Goal: Use online tool/utility: Utilize a website feature to perform a specific function

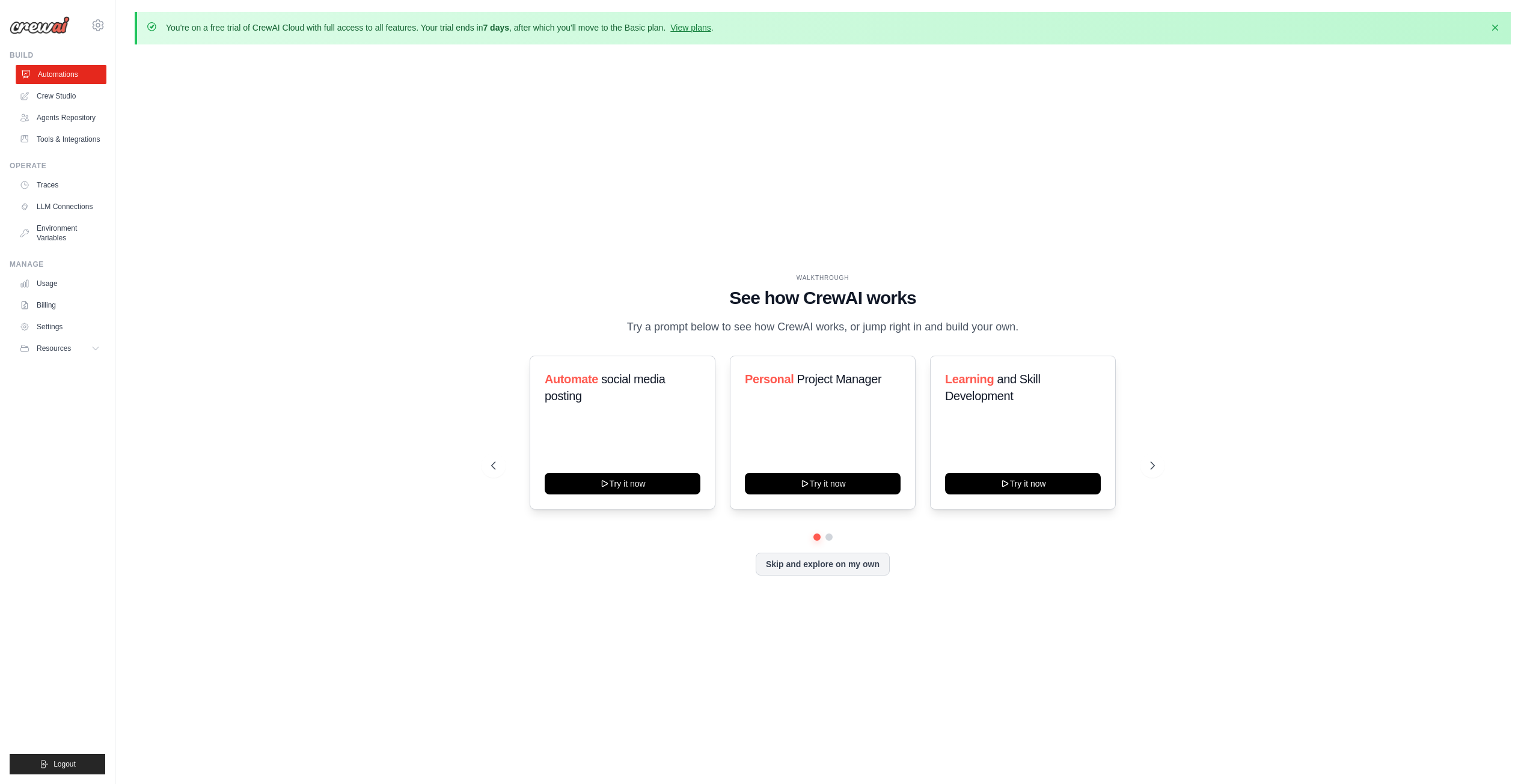
click at [51, 76] on link "Automations" at bounding box center [61, 74] width 91 height 19
click at [821, 483] on button "Try it now" at bounding box center [822, 483] width 155 height 22
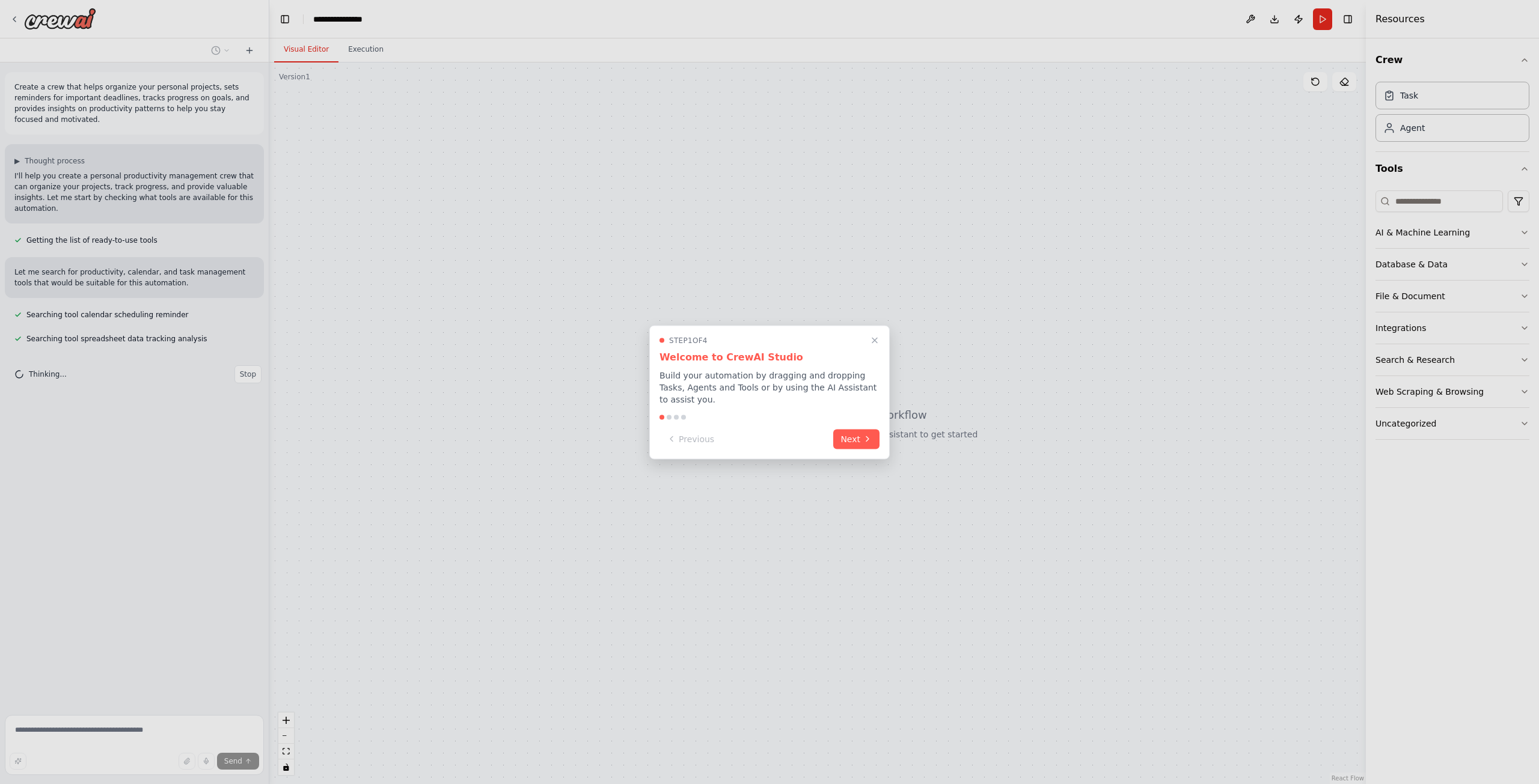
click at [1470, 234] on div at bounding box center [769, 392] width 1539 height 784
click at [842, 436] on button "Next" at bounding box center [856, 438] width 46 height 20
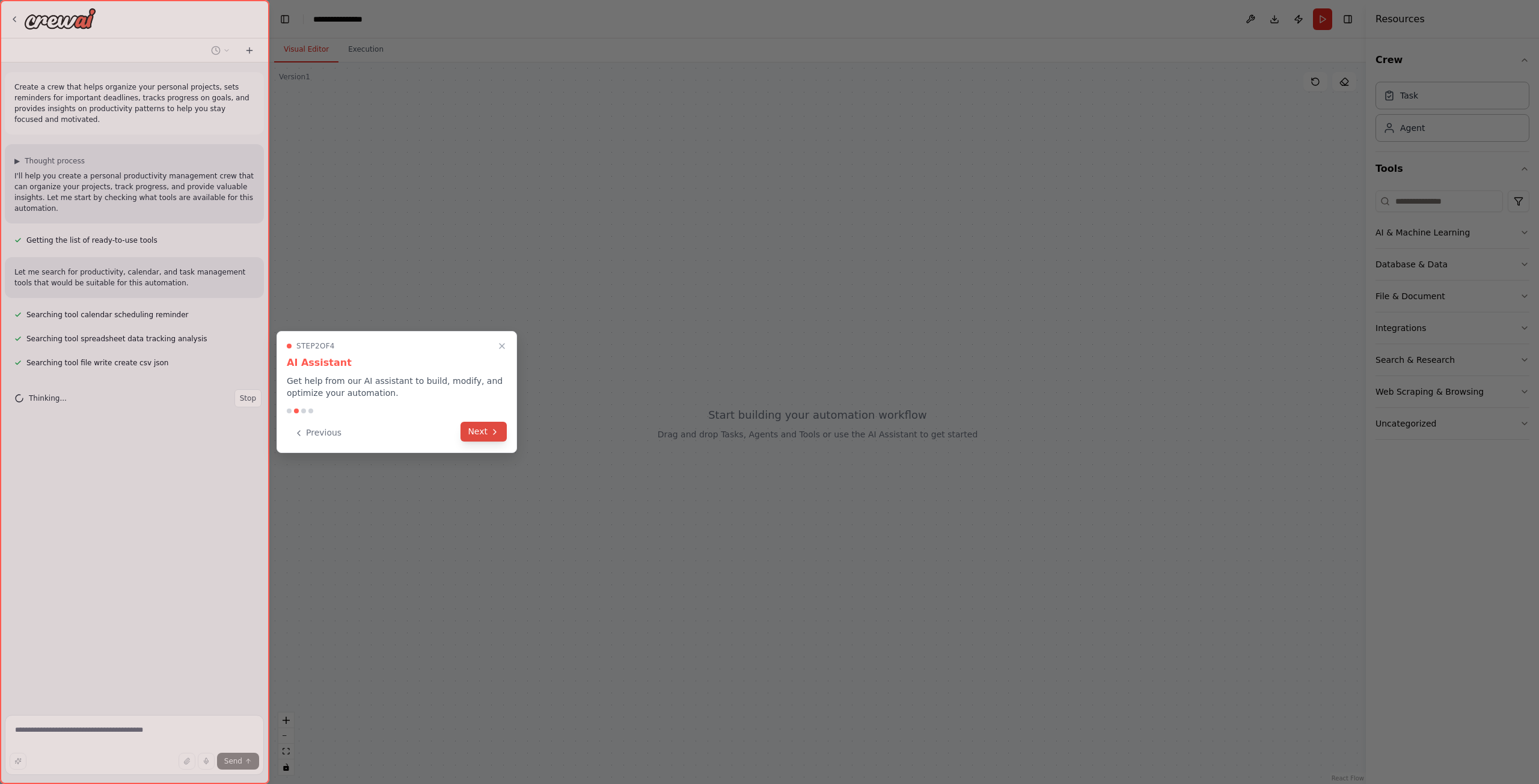
click at [484, 430] on button "Next" at bounding box center [483, 432] width 46 height 20
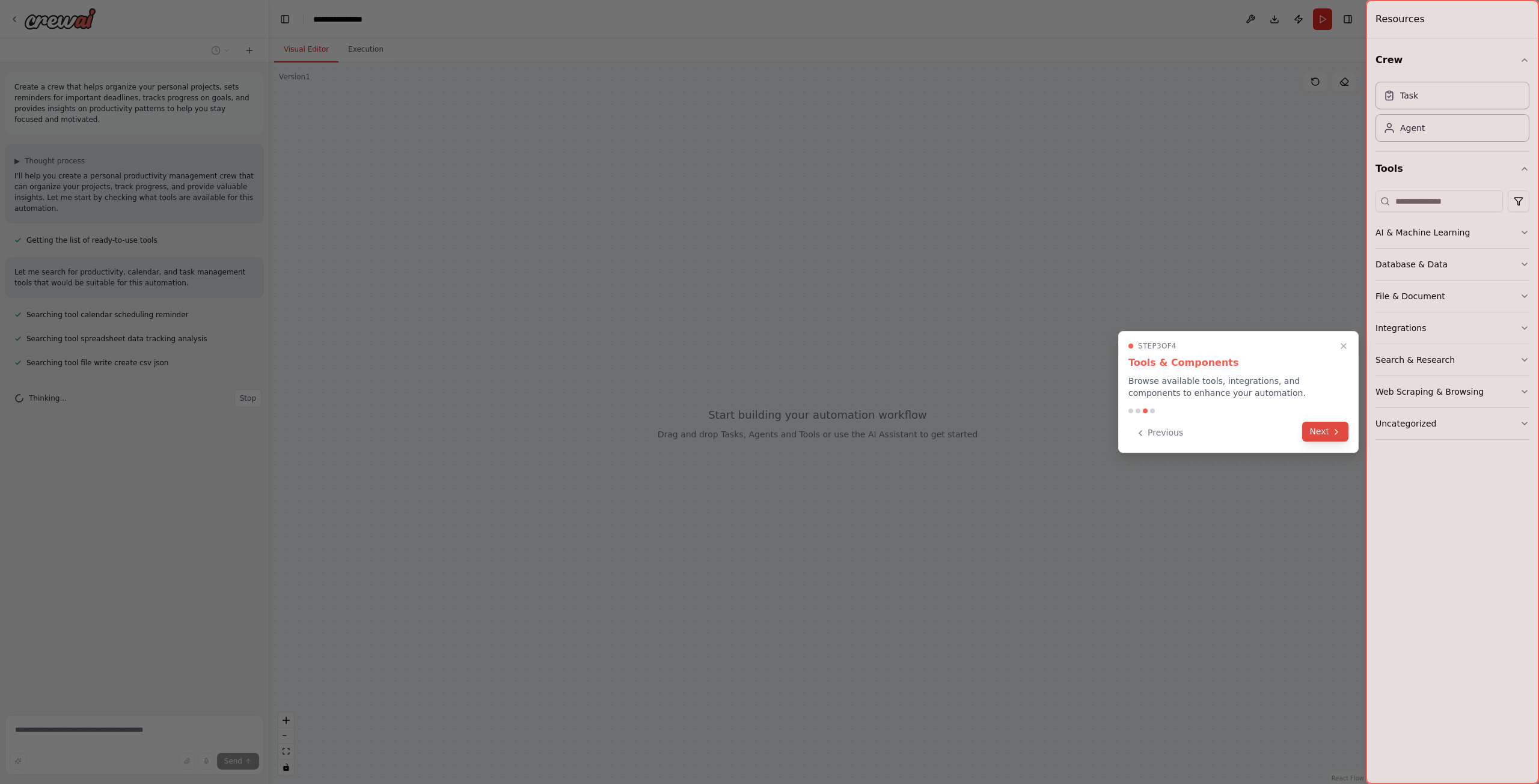
click at [1320, 428] on button "Next" at bounding box center [1325, 432] width 46 height 20
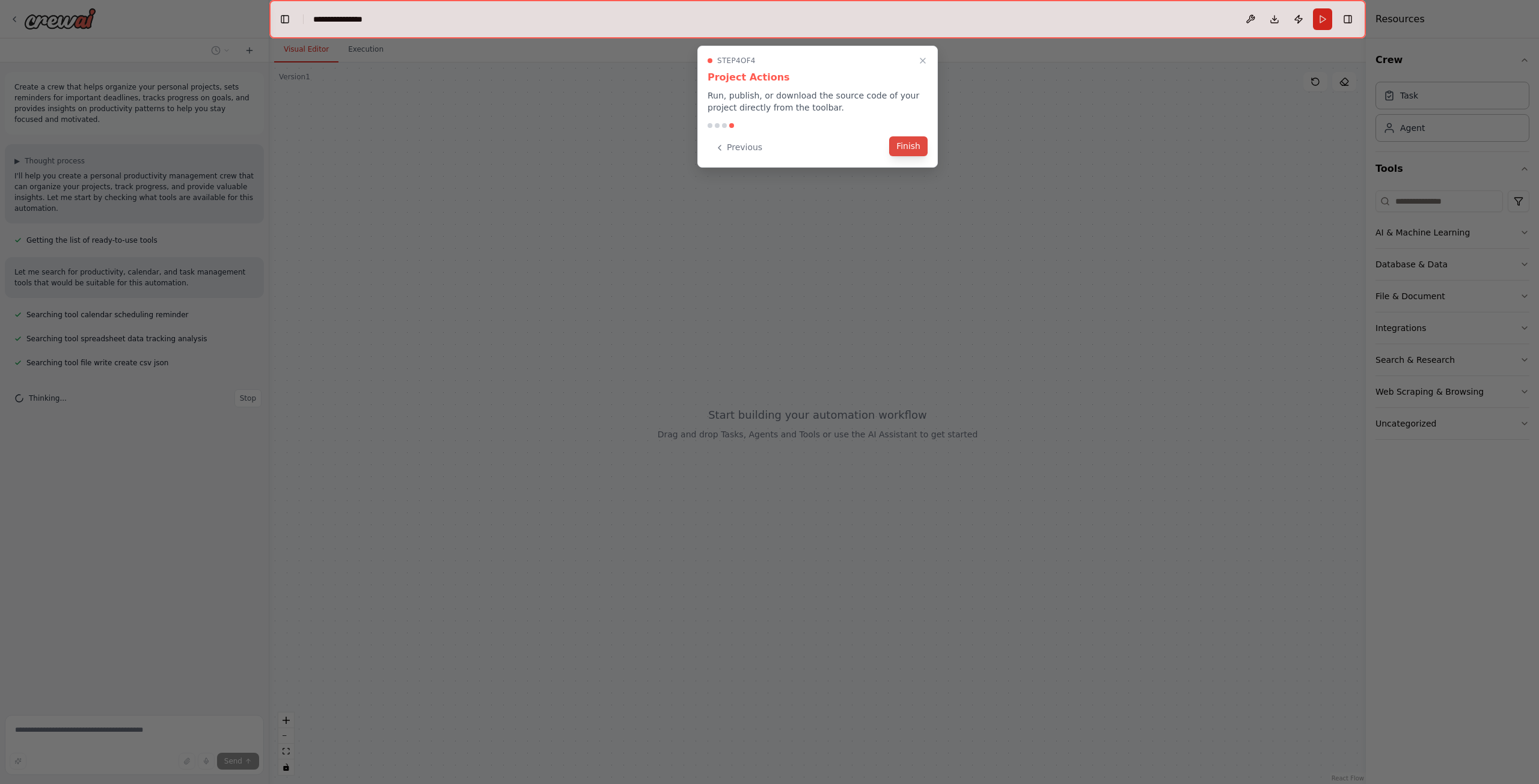
click at [911, 148] on button "Finish" at bounding box center [908, 147] width 39 height 20
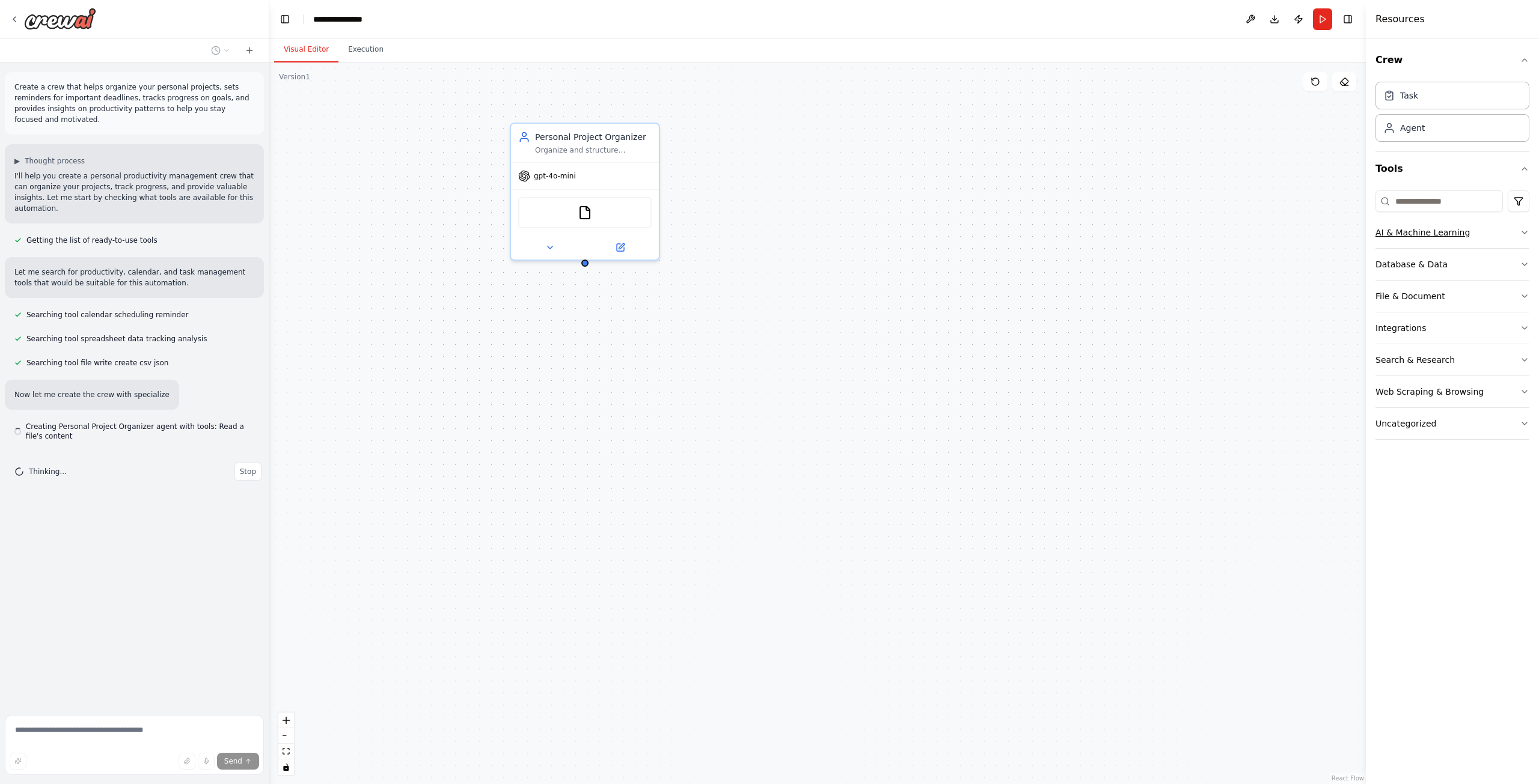
click at [1520, 233] on icon "button" at bounding box center [1524, 232] width 9 height 9
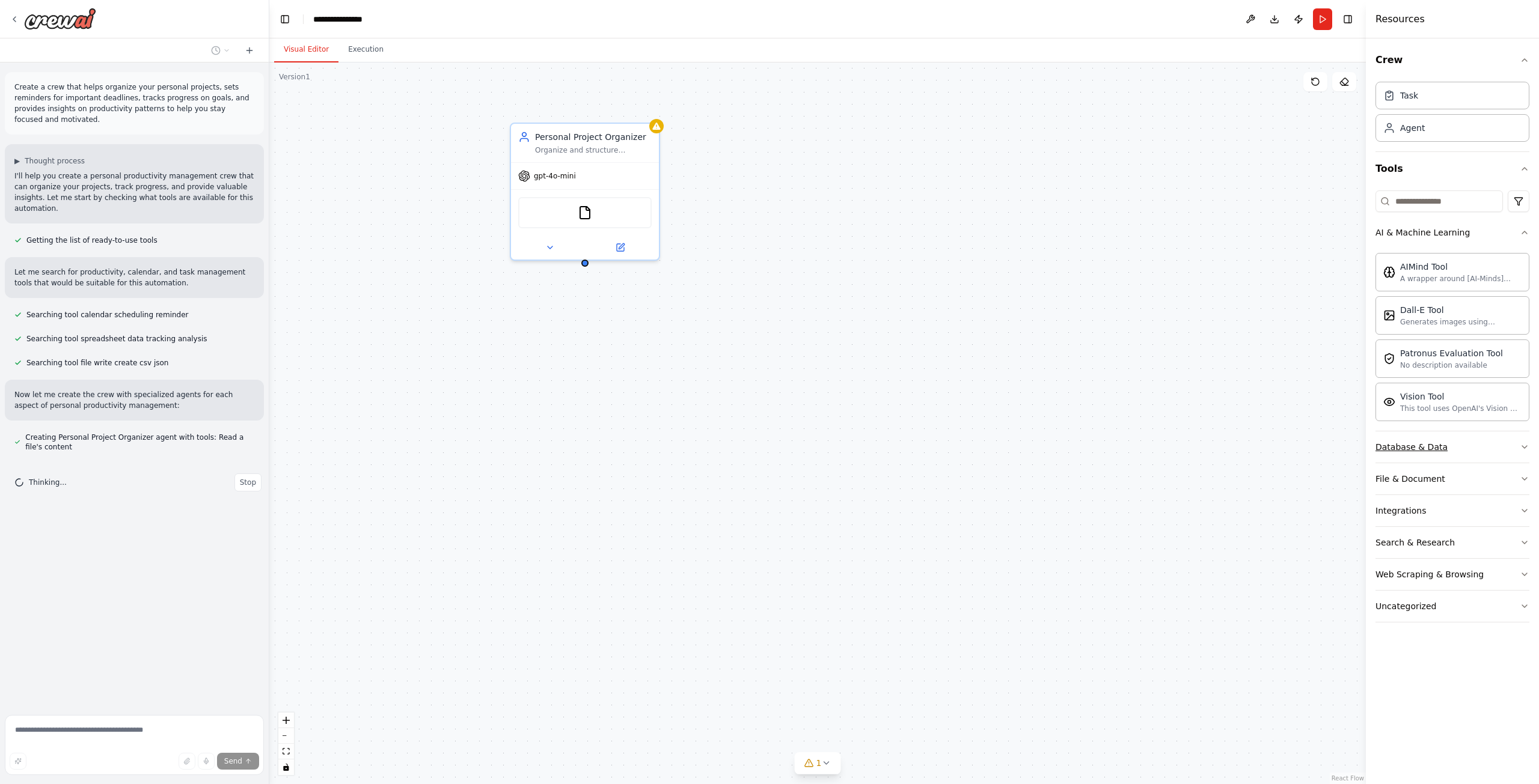
click at [1435, 449] on div "Database & Data" at bounding box center [1412, 447] width 72 height 12
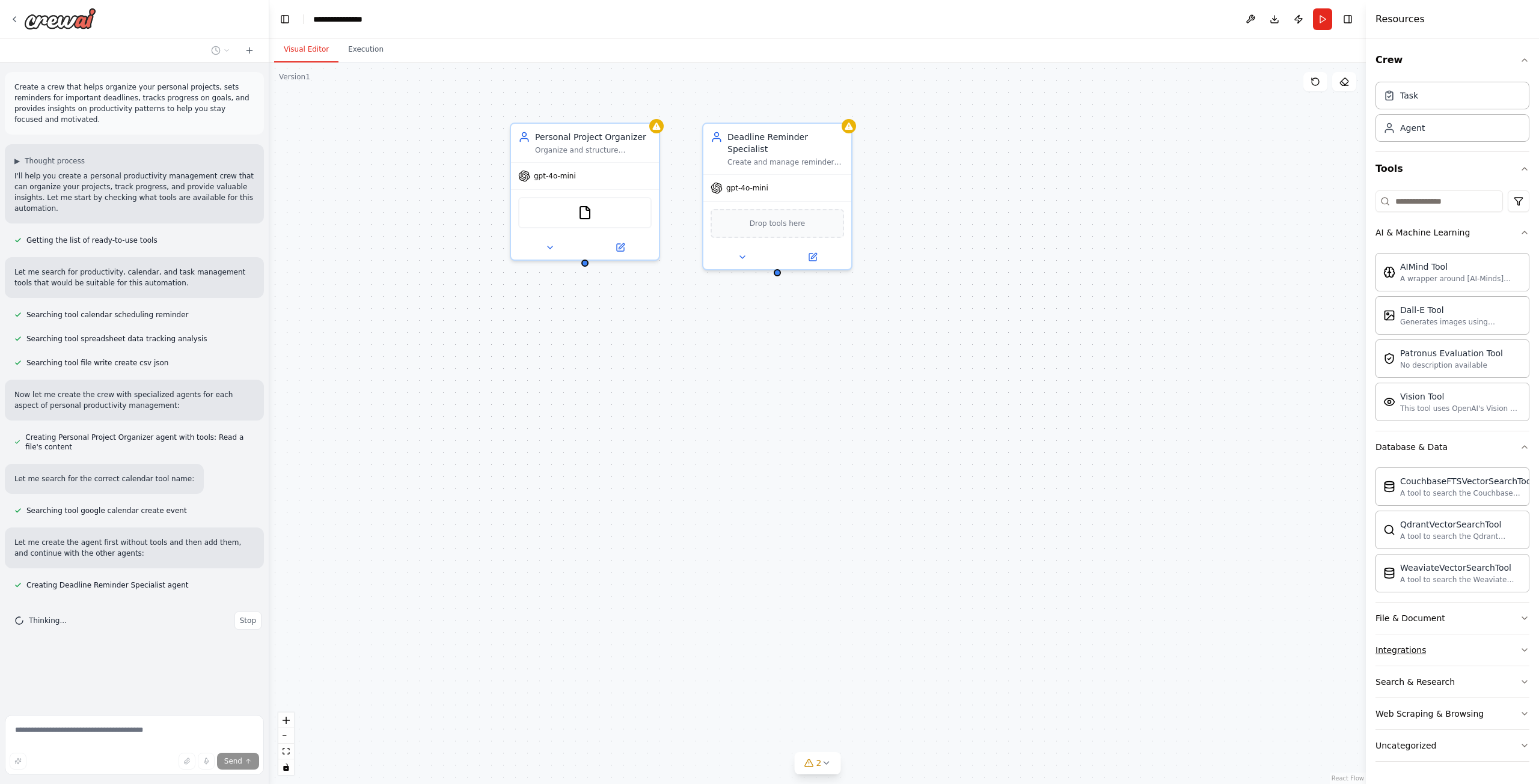
click at [1478, 647] on button "Integrations" at bounding box center [1452, 650] width 154 height 31
click at [1453, 624] on button "File & Document" at bounding box center [1452, 619] width 154 height 31
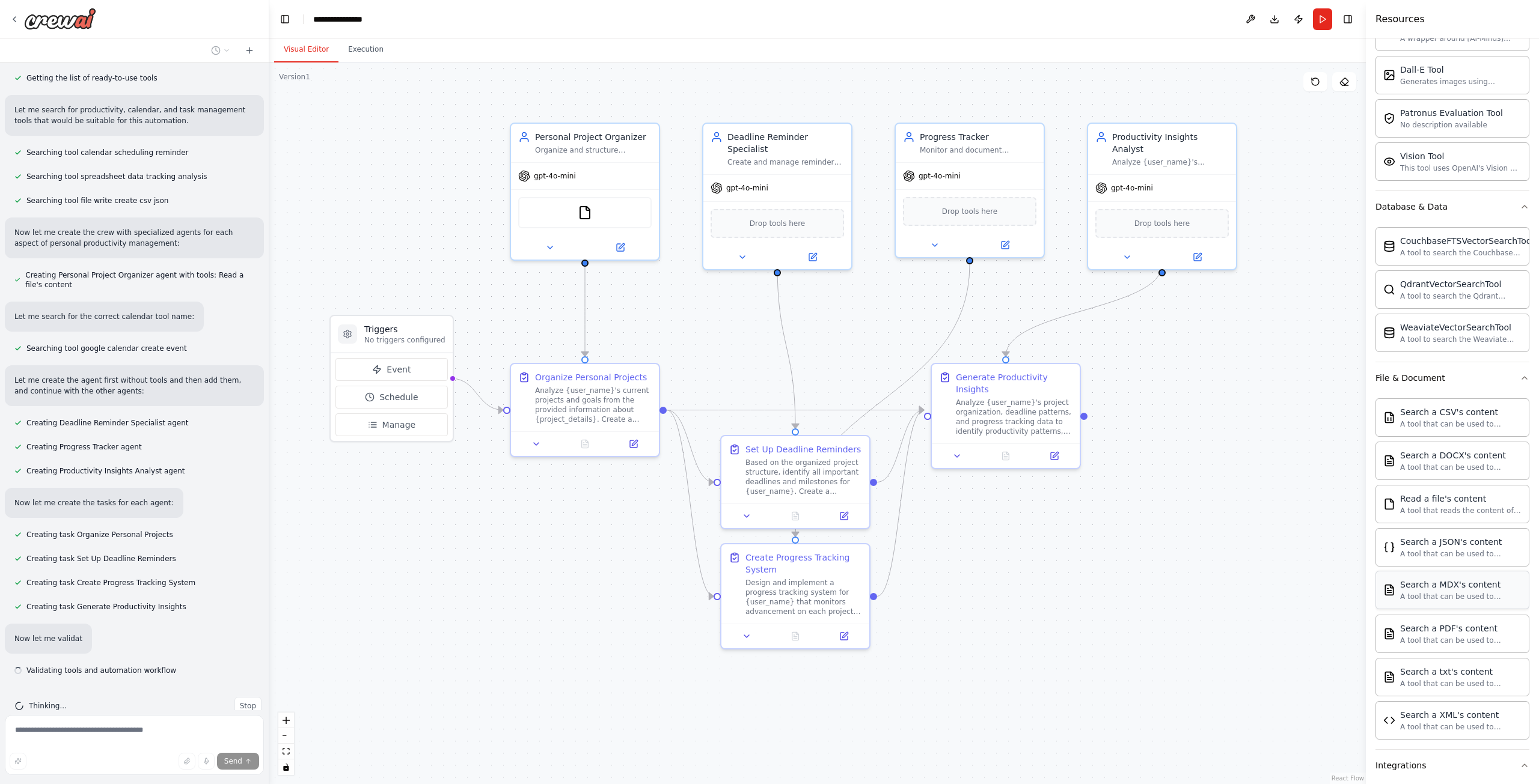
scroll to position [164, 0]
click at [1443, 283] on div "QdrantVectorSearchTool" at bounding box center [1460, 283] width 121 height 12
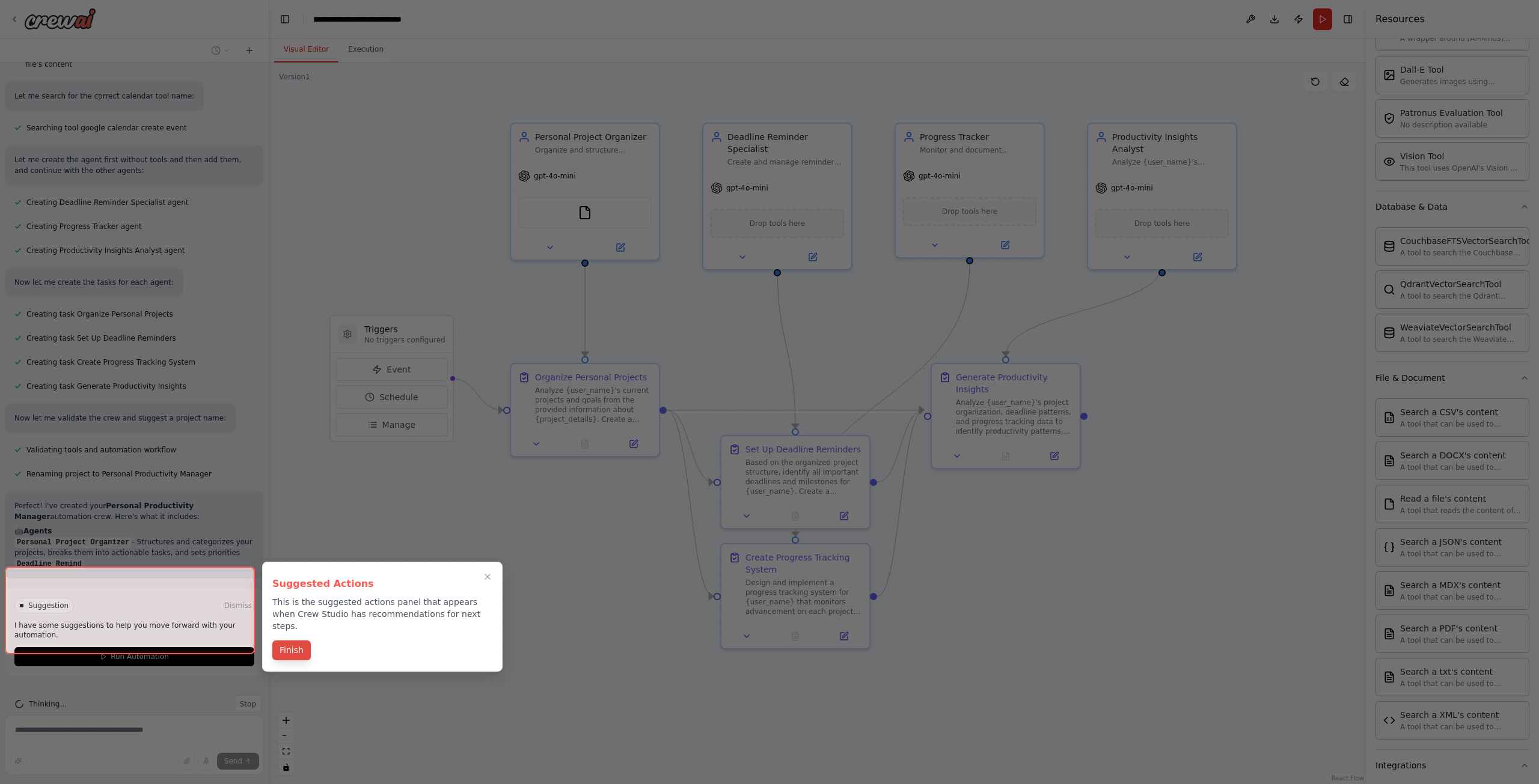
click at [297, 644] on button "Finish" at bounding box center [292, 650] width 39 height 20
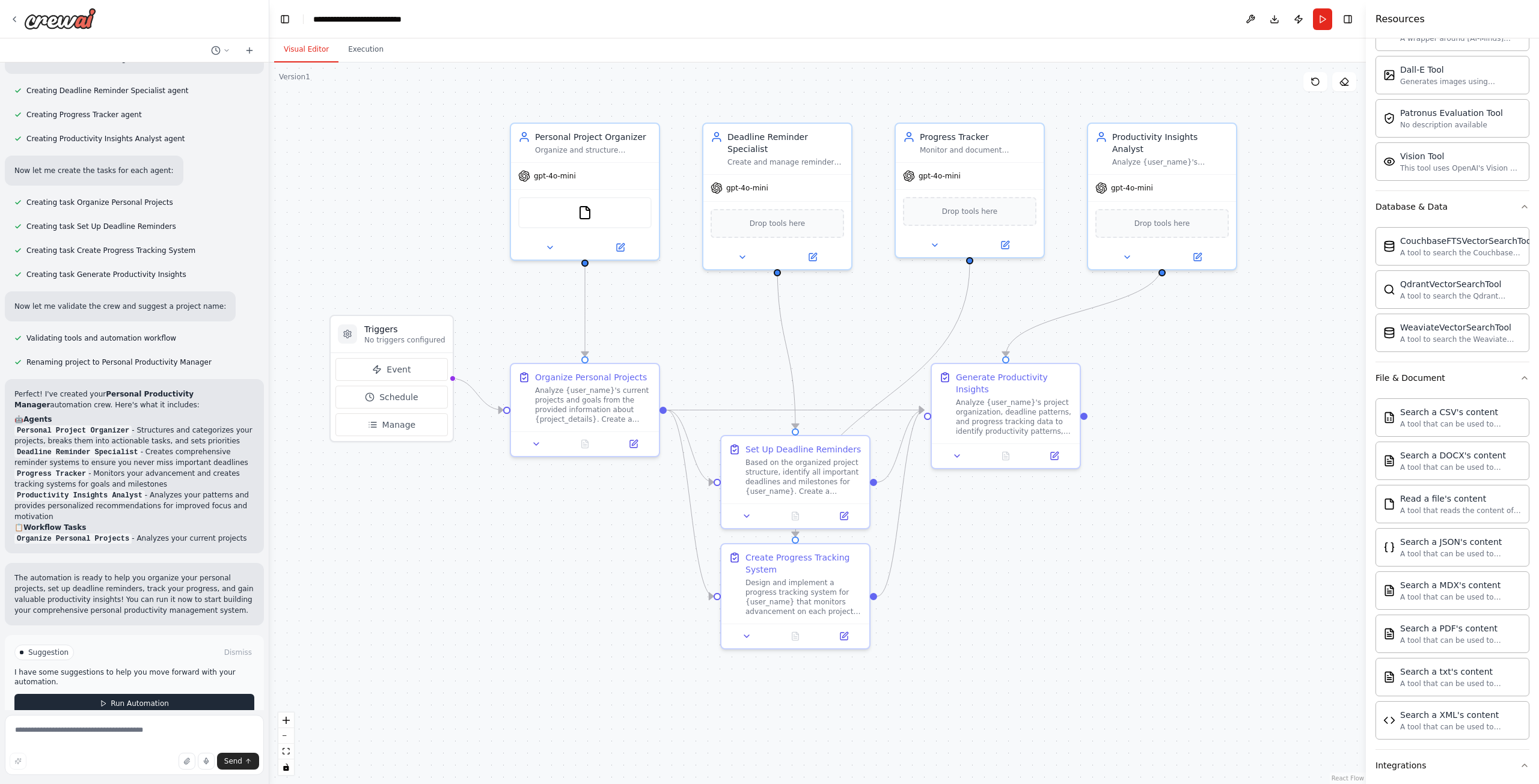
click at [111, 699] on span "Run Automation" at bounding box center [139, 703] width 58 height 9
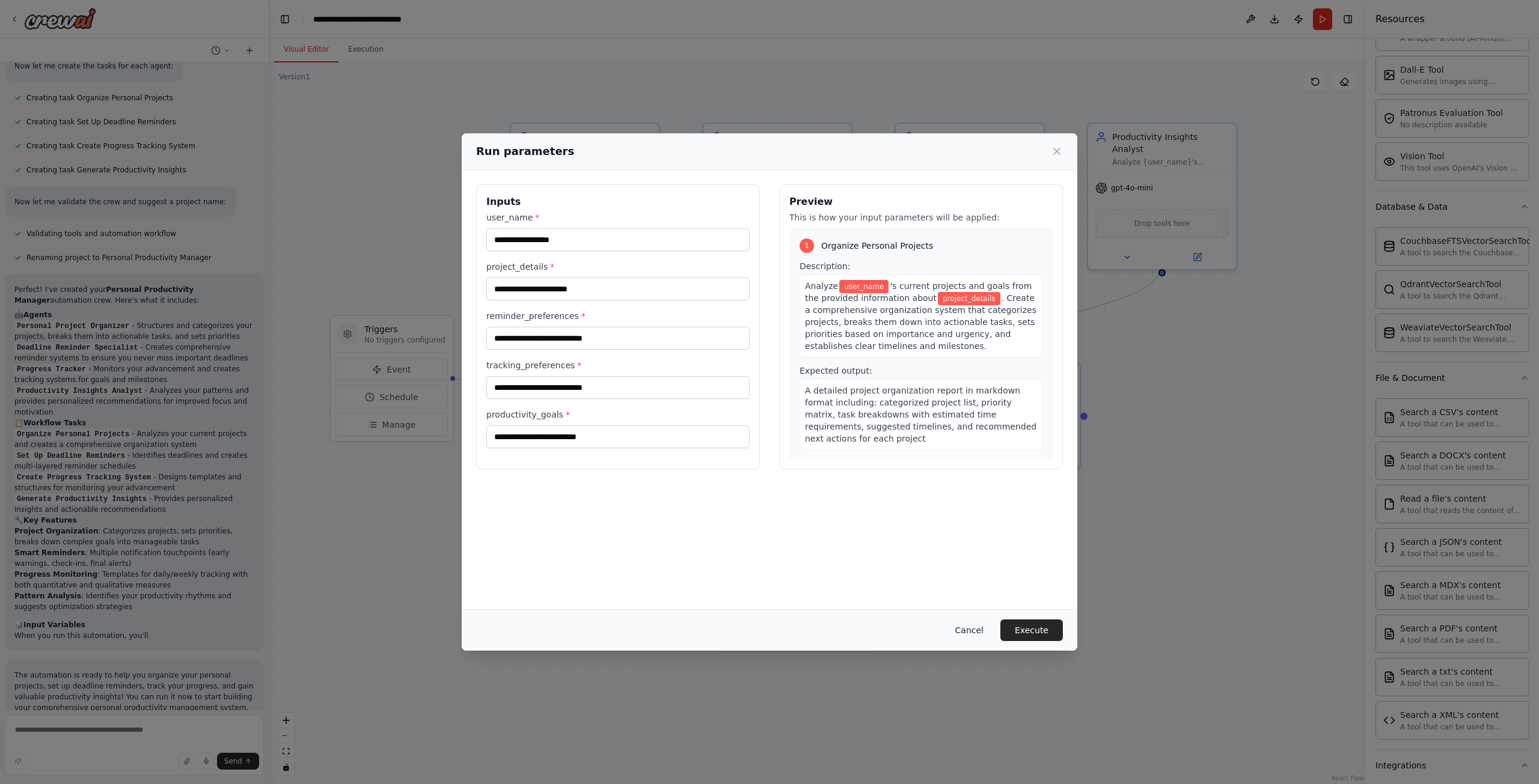
click at [982, 630] on button "Cancel" at bounding box center [969, 630] width 47 height 22
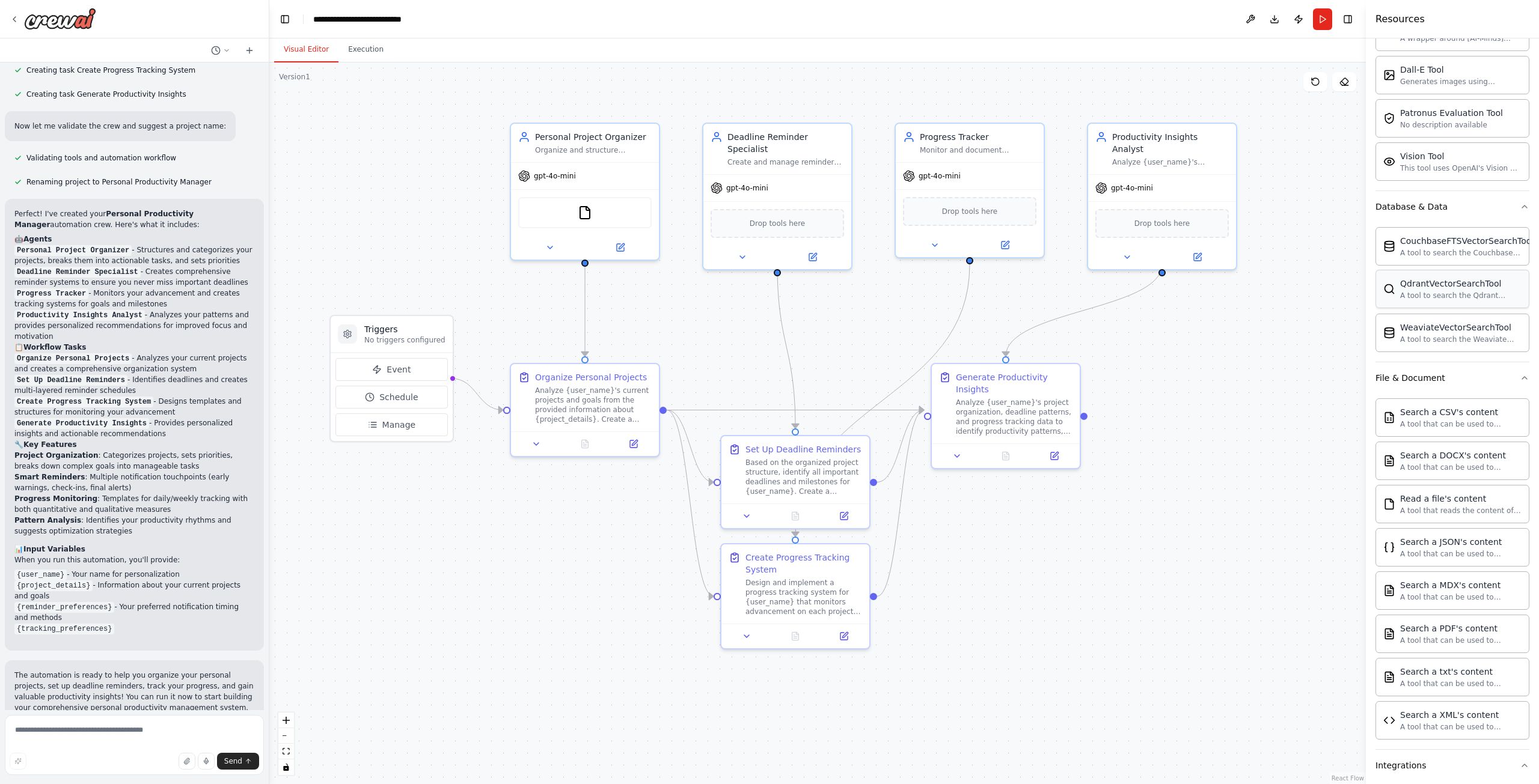
click at [1452, 296] on div "A tool to search the Qdrant database for relevant information on internal docum…" at bounding box center [1460, 295] width 121 height 9
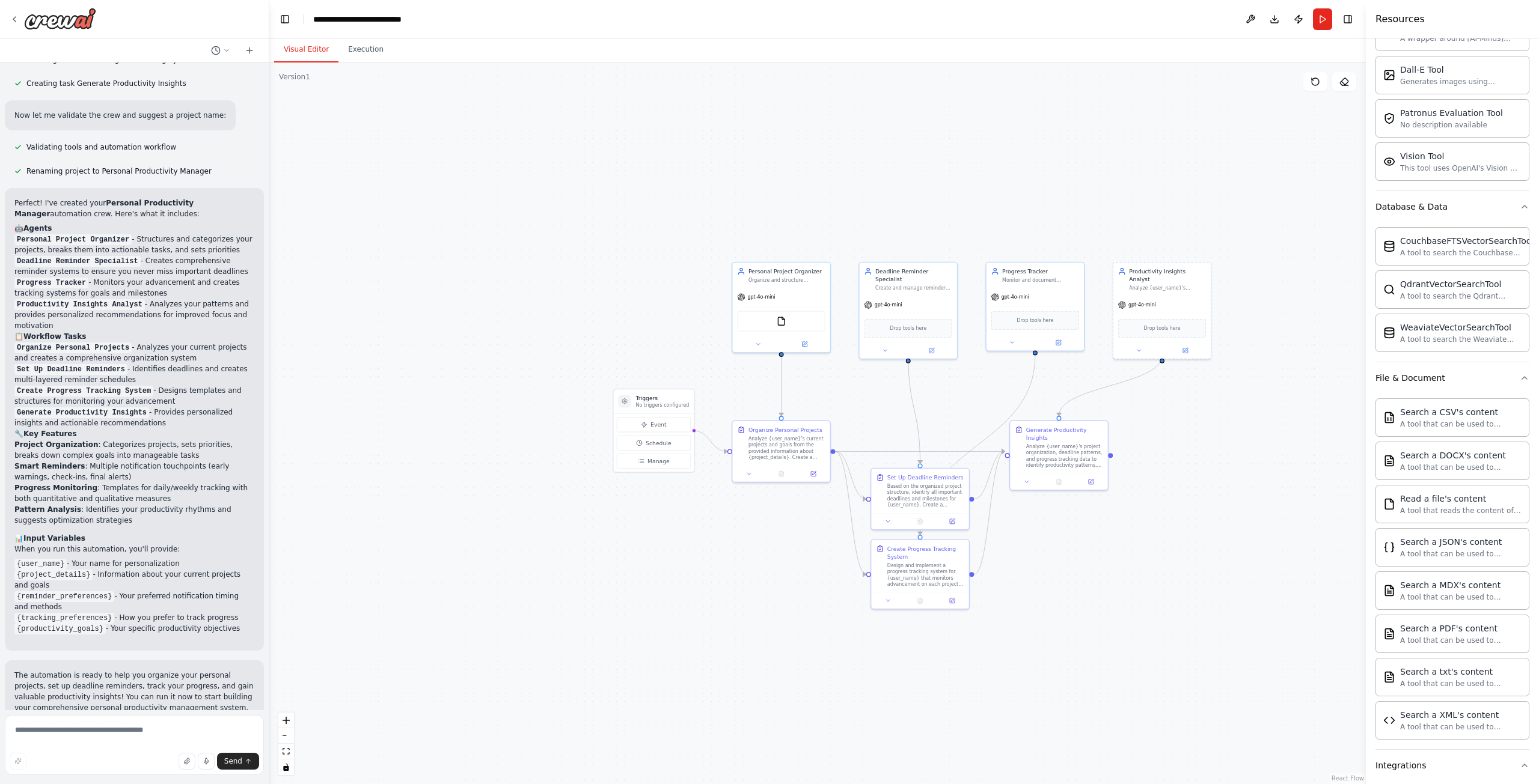
click at [1244, 388] on div ".deletable-edge-delete-btn { width: 20px; height: 20px; border: 0px solid #ffff…" at bounding box center [817, 423] width 1096 height 722
click at [1422, 335] on div "A tool to search the Weaviate database for relevant information on internal doc…" at bounding box center [1460, 338] width 121 height 9
drag, startPoint x: 667, startPoint y: 410, endPoint x: 576, endPoint y: 409, distance: 91.0
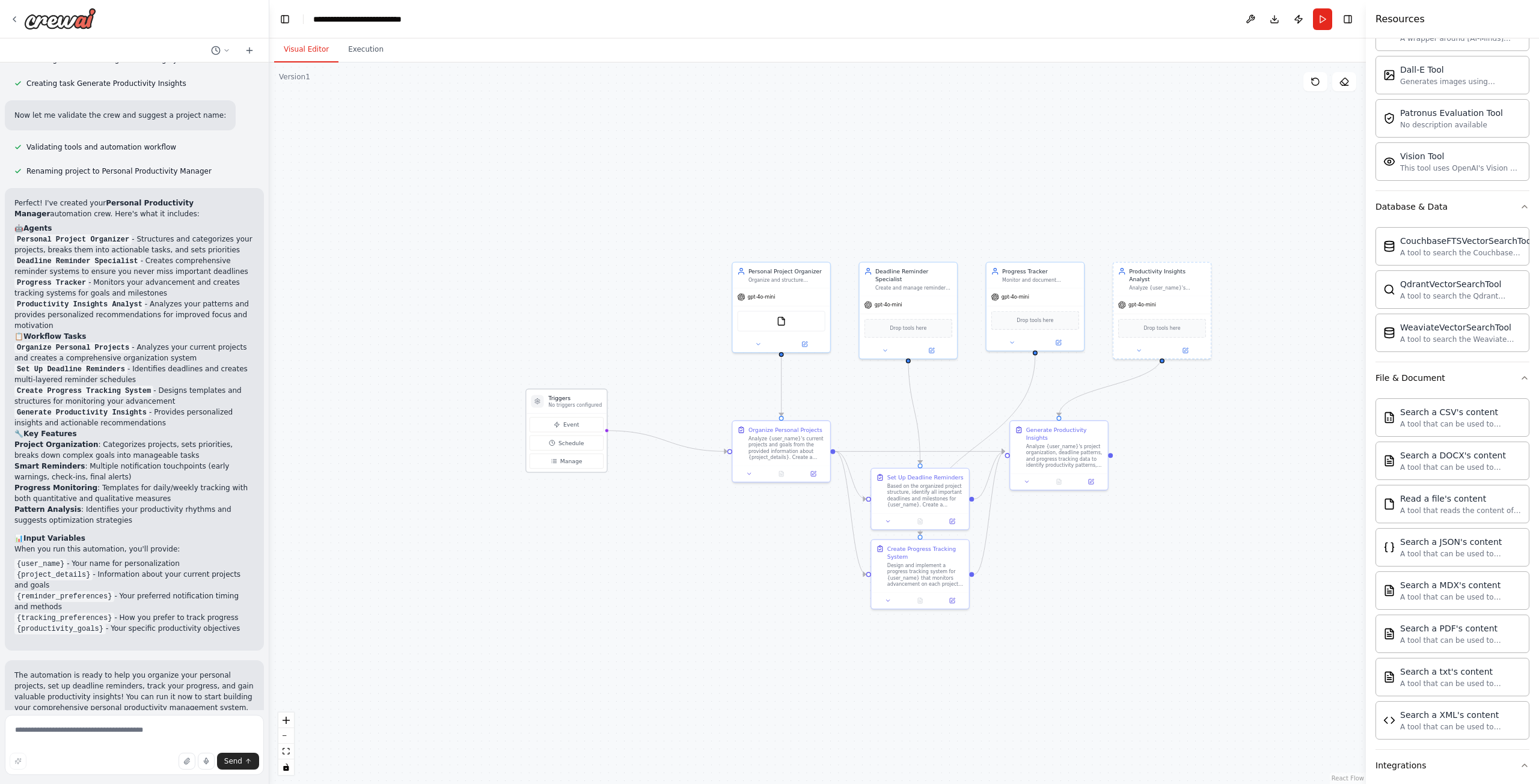
click at [576, 409] on div "Triggers No triggers configured" at bounding box center [566, 401] width 81 height 24
